Goal: Information Seeking & Learning: Learn about a topic

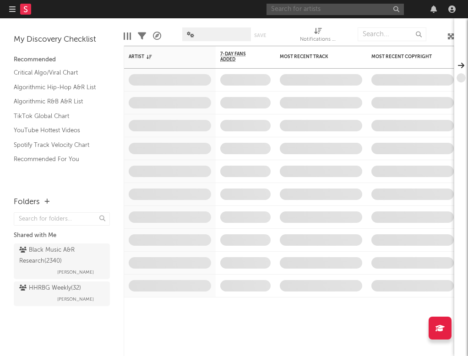
click at [364, 9] on div "Dashboard Discovery Assistant Charts Leads Notifications Settings Mark all as r…" at bounding box center [234, 178] width 468 height 356
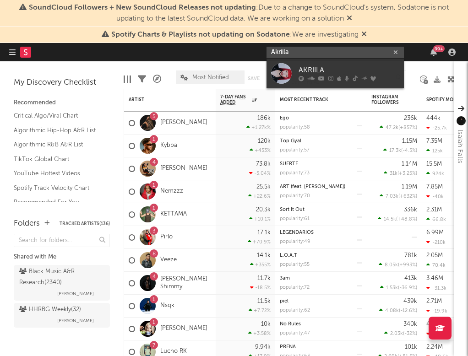
type input "Akriila"
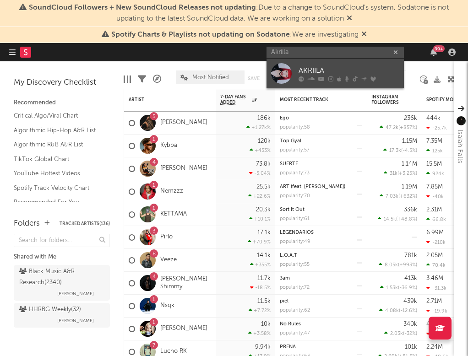
drag, startPoint x: 364, startPoint y: 9, endPoint x: 311, endPoint y: 68, distance: 78.7
click at [311, 68] on div "AKRIILA" at bounding box center [348, 70] width 101 height 11
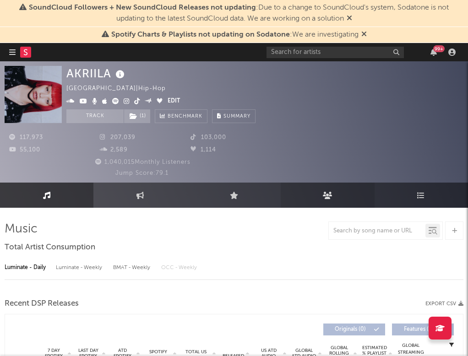
select select "6m"
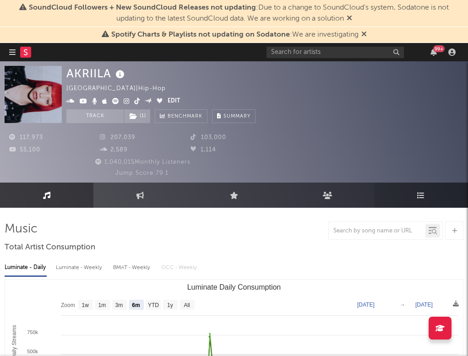
click at [429, 202] on link "Playlists/Charts" at bounding box center [420, 195] width 93 height 25
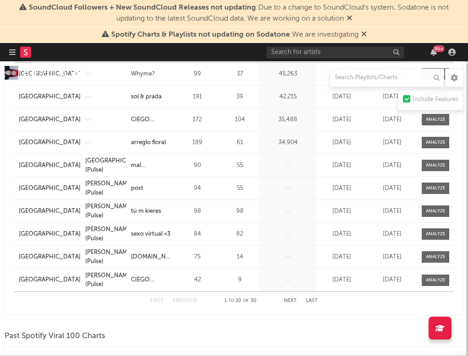
scroll to position [752, 0]
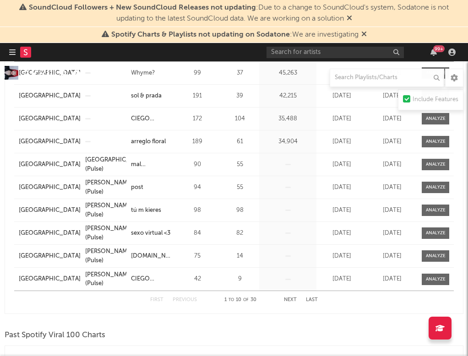
click at [286, 299] on button "Next" at bounding box center [290, 299] width 13 height 5
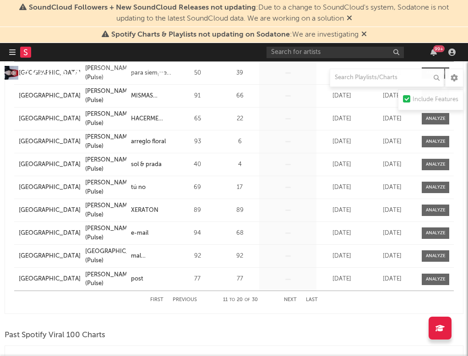
click at [287, 300] on button "Next" at bounding box center [290, 299] width 13 height 5
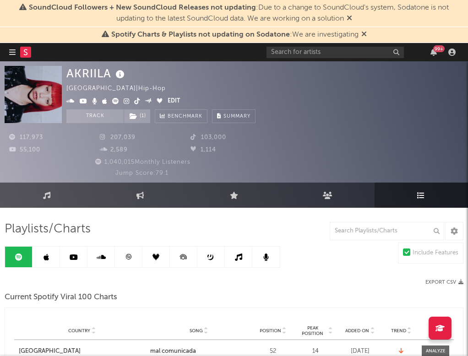
scroll to position [0, 0]
click at [47, 255] on icon at bounding box center [45, 256] width 5 height 7
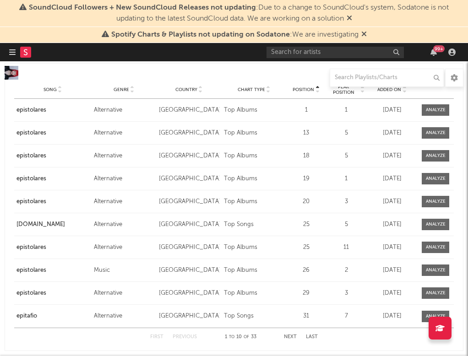
scroll to position [740, 0]
